Goal: Navigation & Orientation: Find specific page/section

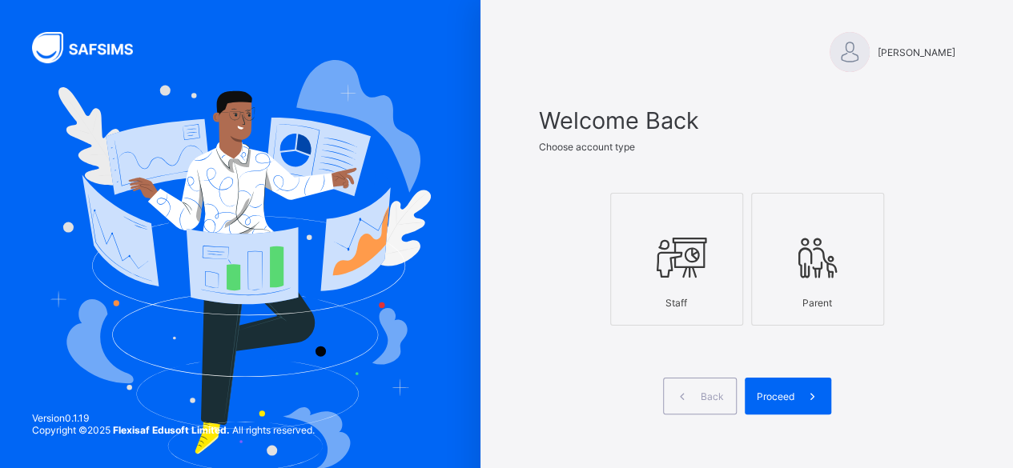
click at [718, 247] on div at bounding box center [676, 257] width 115 height 63
click at [765, 401] on div "Proceed" at bounding box center [788, 396] width 86 height 37
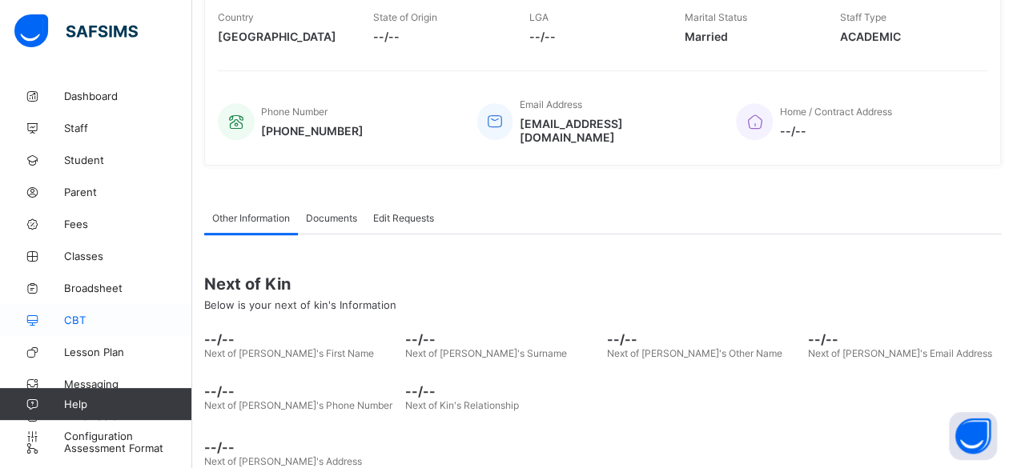
scroll to position [323, 0]
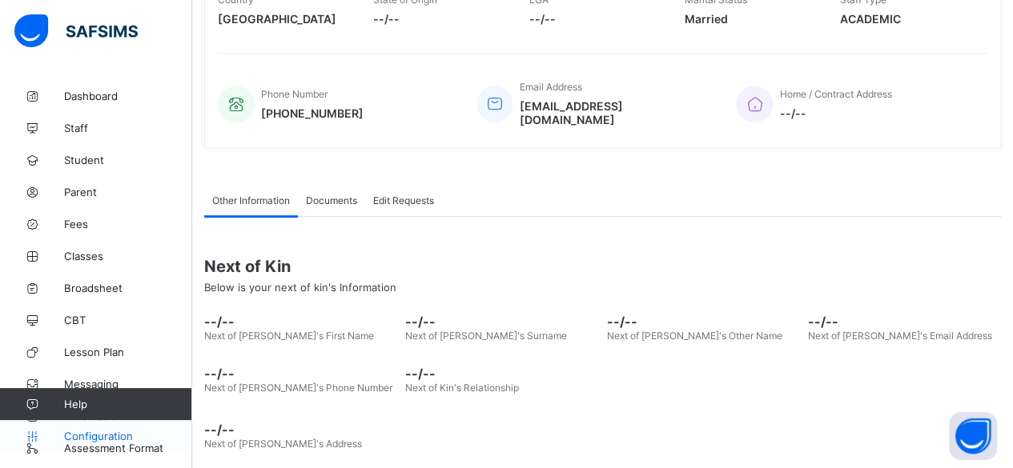
click at [54, 440] on icon at bounding box center [32, 437] width 64 height 12
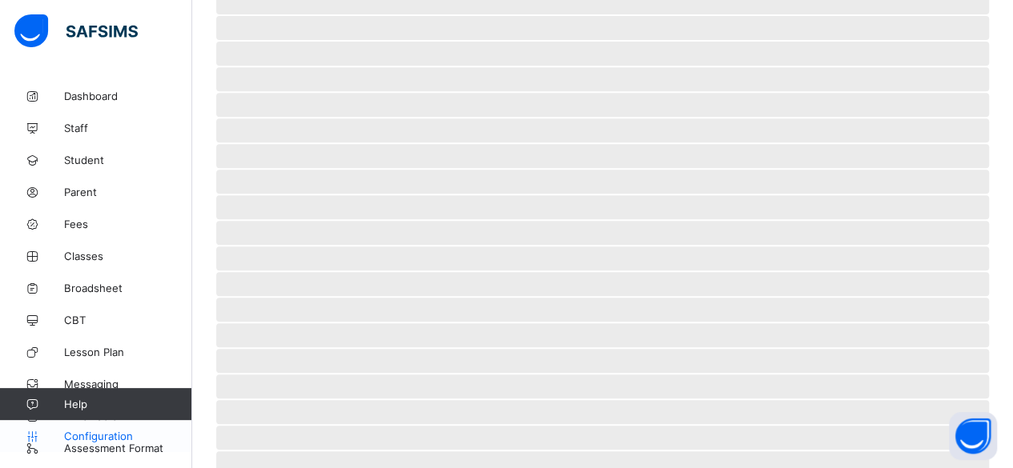
scroll to position [152, 0]
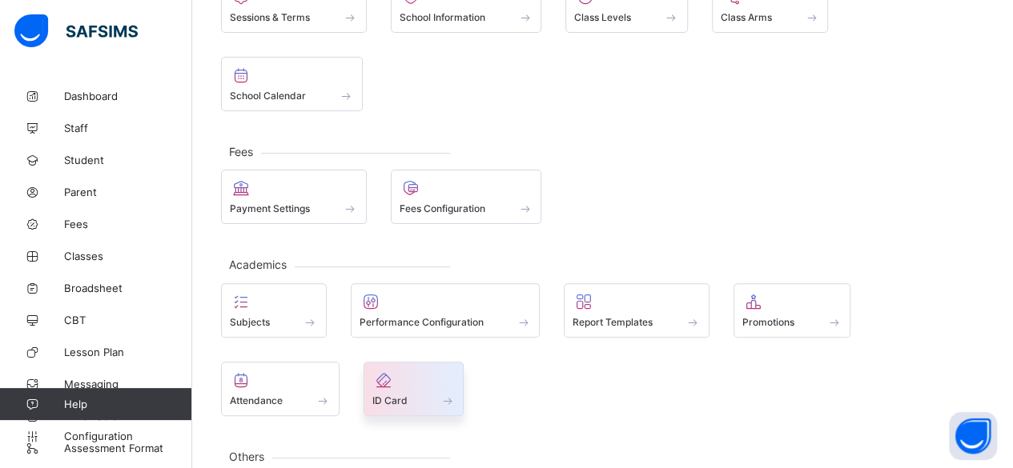
click at [372, 371] on div at bounding box center [413, 380] width 83 height 19
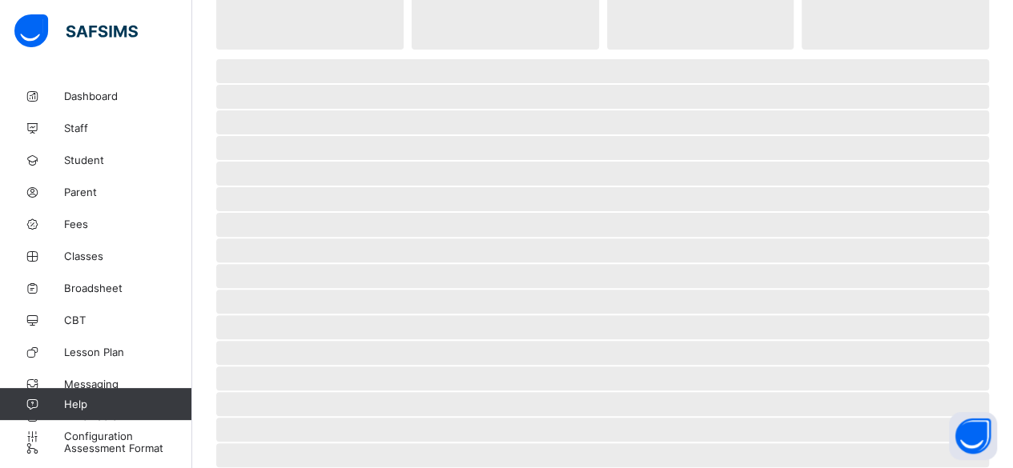
scroll to position [168, 0]
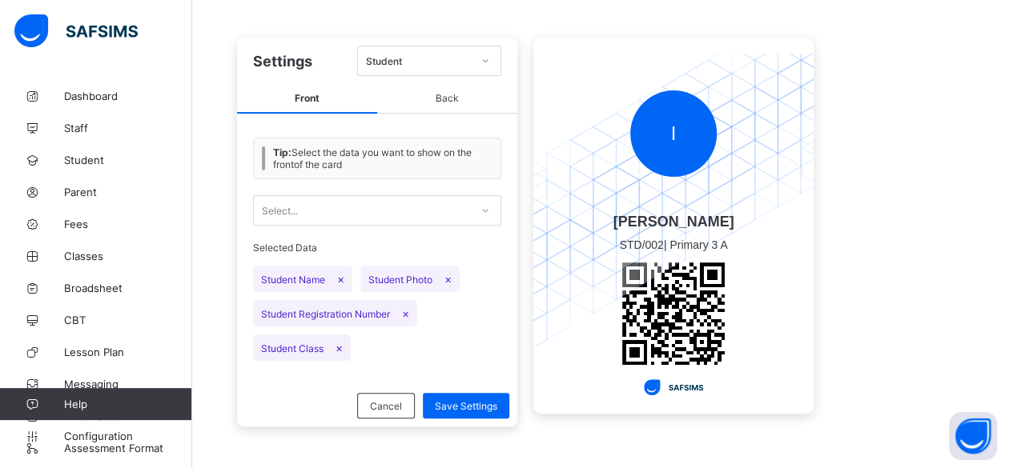
click at [440, 95] on span "Back" at bounding box center [447, 99] width 140 height 30
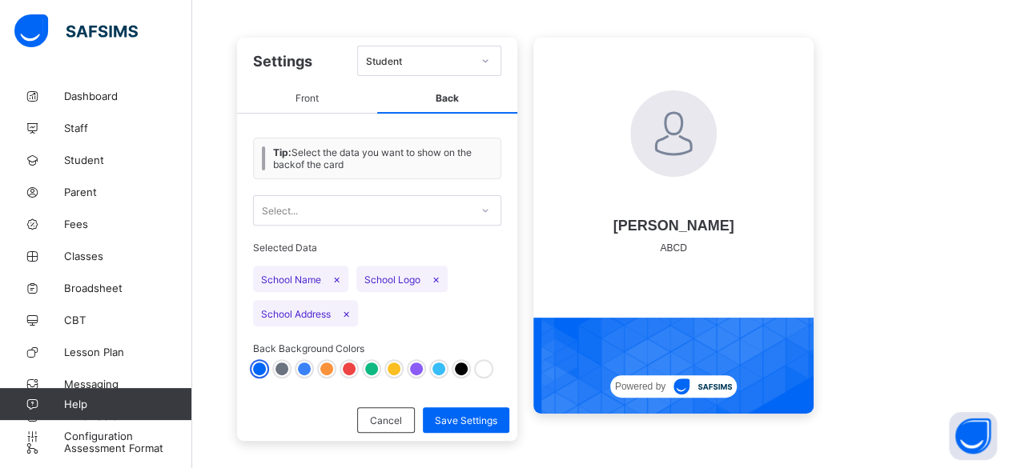
scroll to position [183, 0]
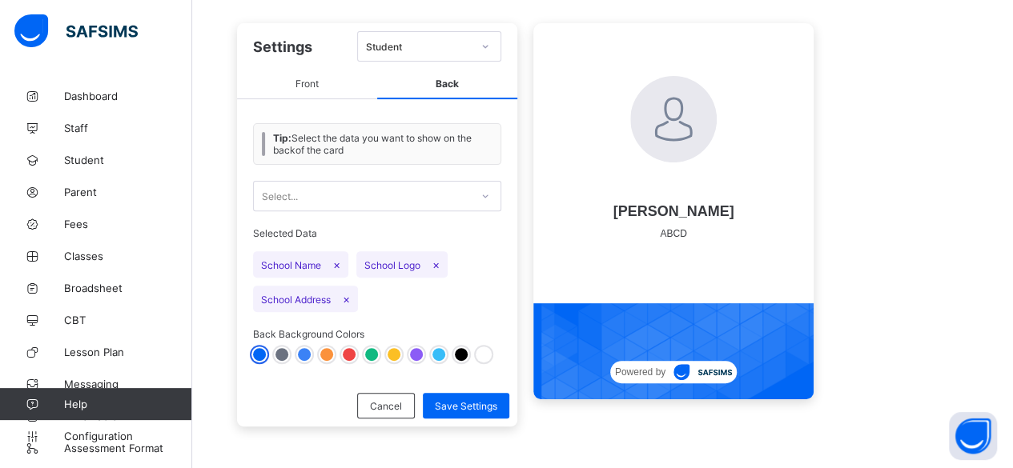
click at [307, 87] on span "Front" at bounding box center [307, 85] width 140 height 30
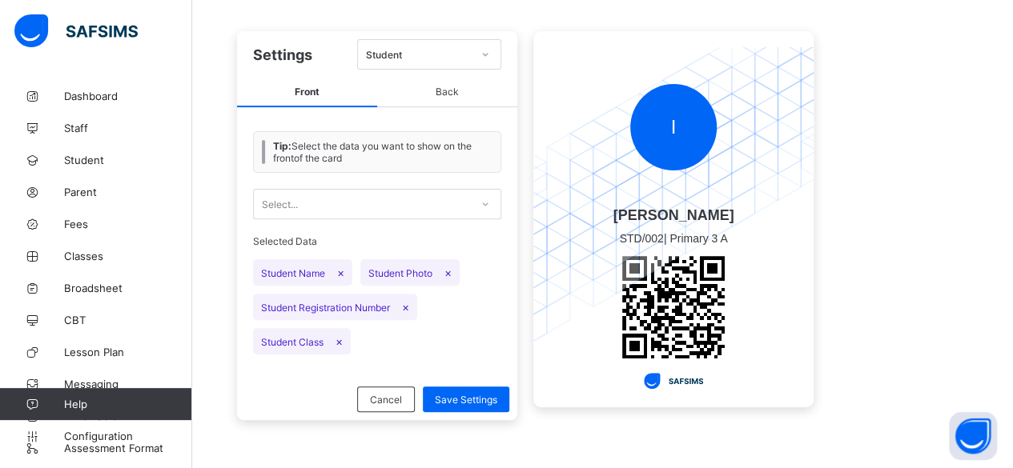
scroll to position [168, 0]
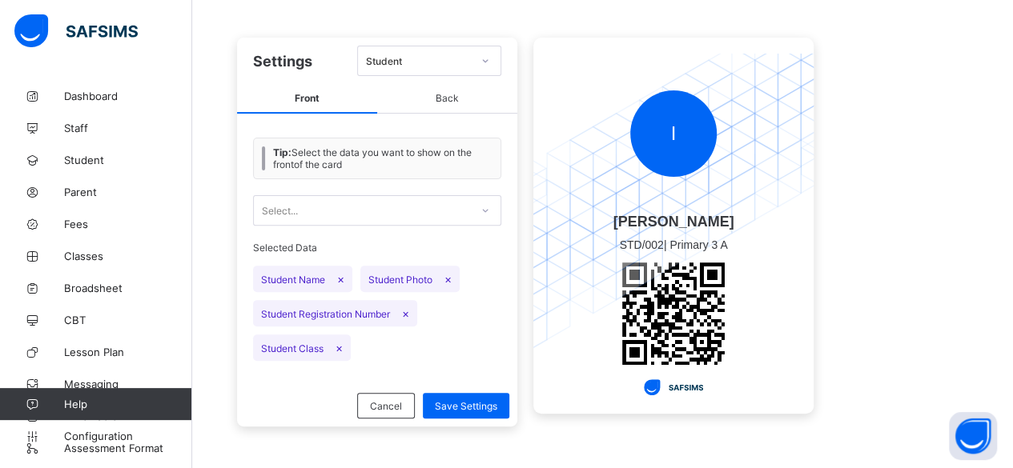
click at [459, 86] on span "Back" at bounding box center [447, 99] width 140 height 30
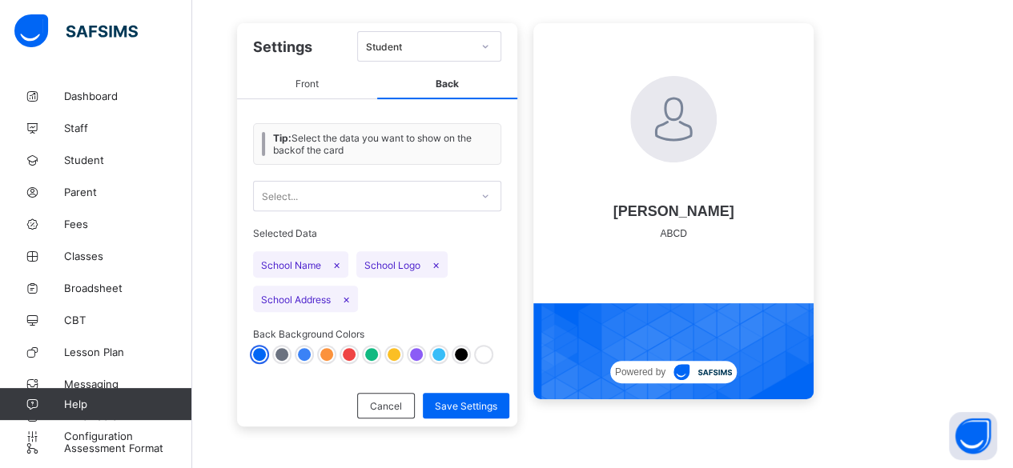
click at [306, 79] on span "Front" at bounding box center [307, 85] width 140 height 30
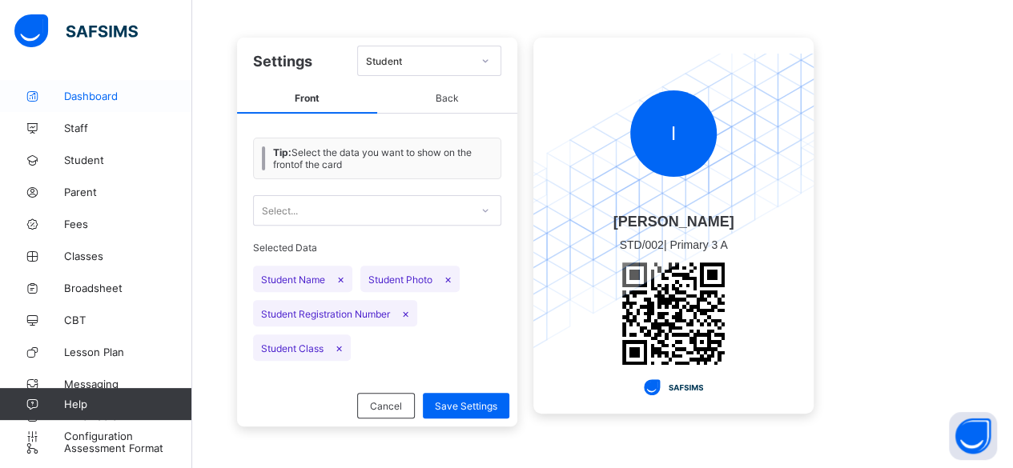
click at [112, 99] on span "Dashboard" at bounding box center [128, 96] width 128 height 13
